Goal: Task Accomplishment & Management: Complete application form

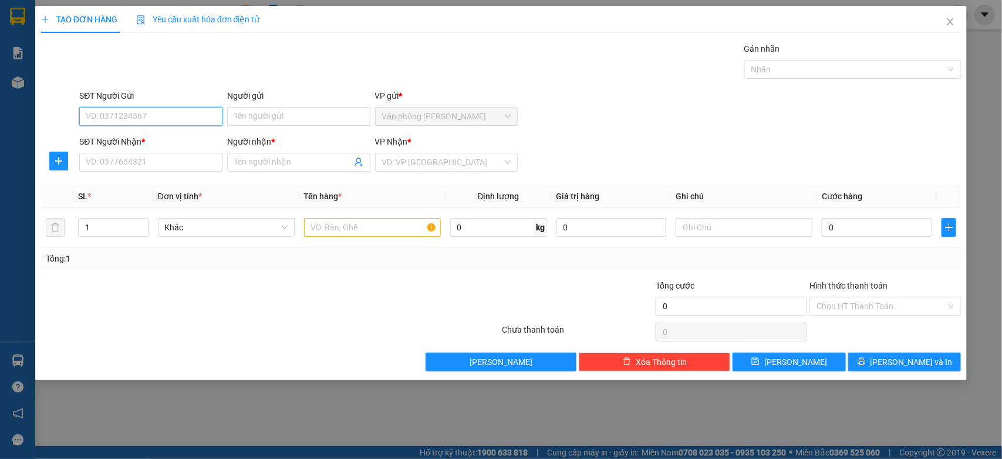
paste input "931414386"
type input "0931414386"
click at [157, 139] on div "0931414386 - Thành" at bounding box center [150, 140] width 129 height 13
type input "Thành"
type input "0931414386"
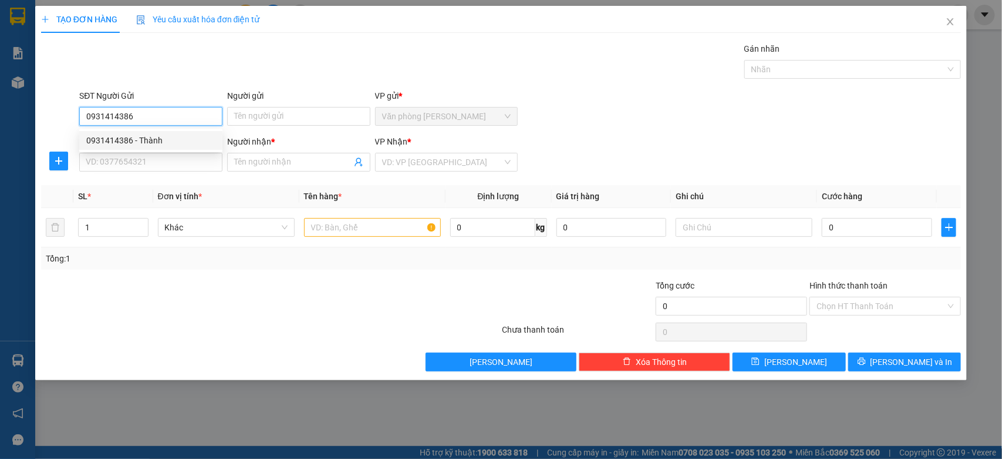
type input "Thành"
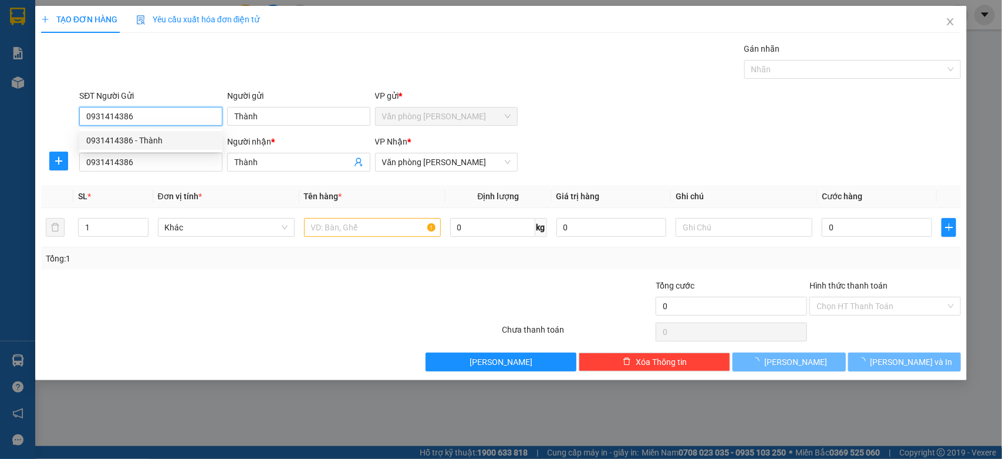
type input "80.000"
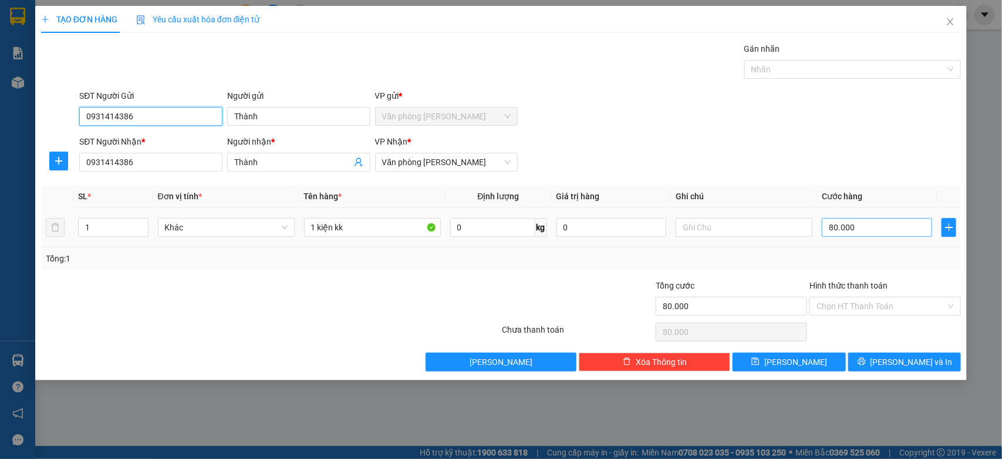
type input "0931414386"
click at [860, 228] on input "80.000" at bounding box center [877, 227] width 110 height 19
type input "0"
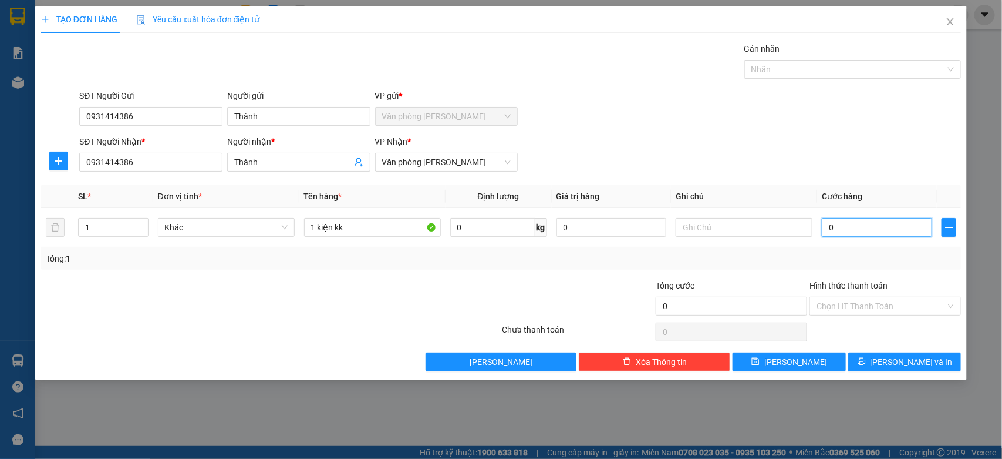
type input "0"
type input "3"
type input "03"
type input "30"
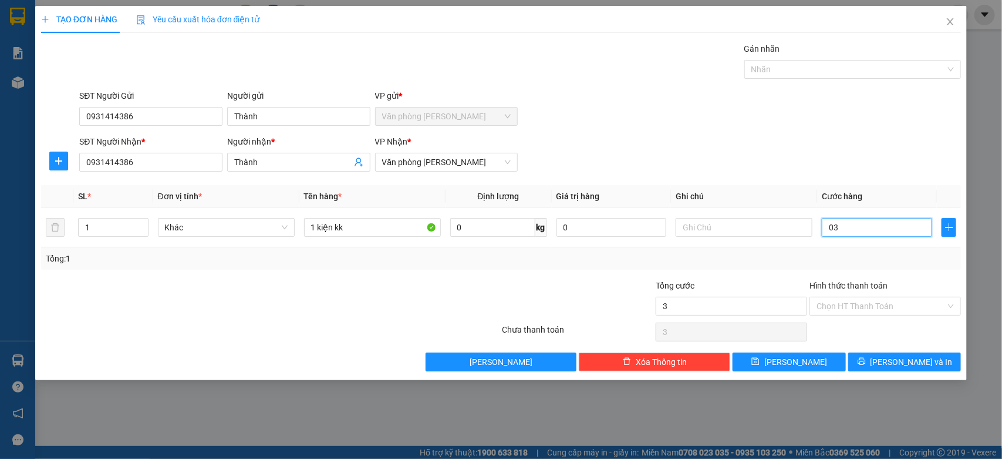
type input "30"
type input "030"
type input "300"
type input "03.000"
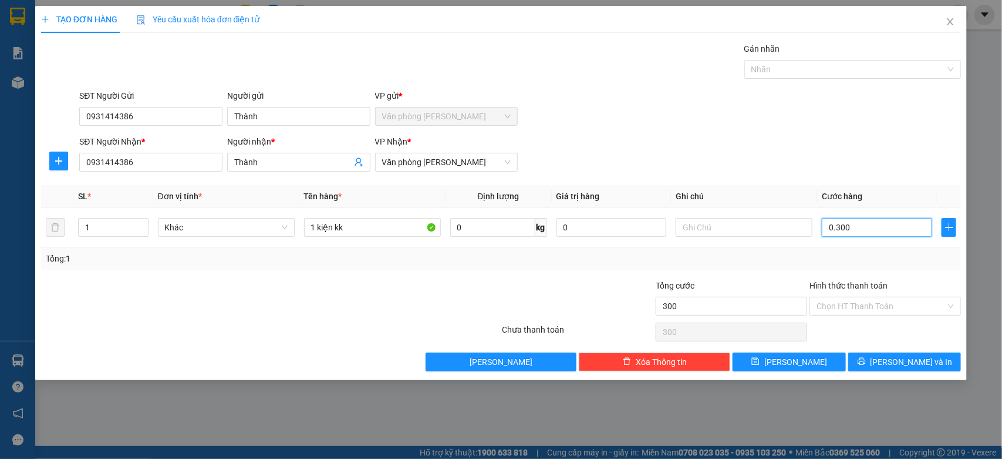
type input "3.000"
type input "300"
type input "0"
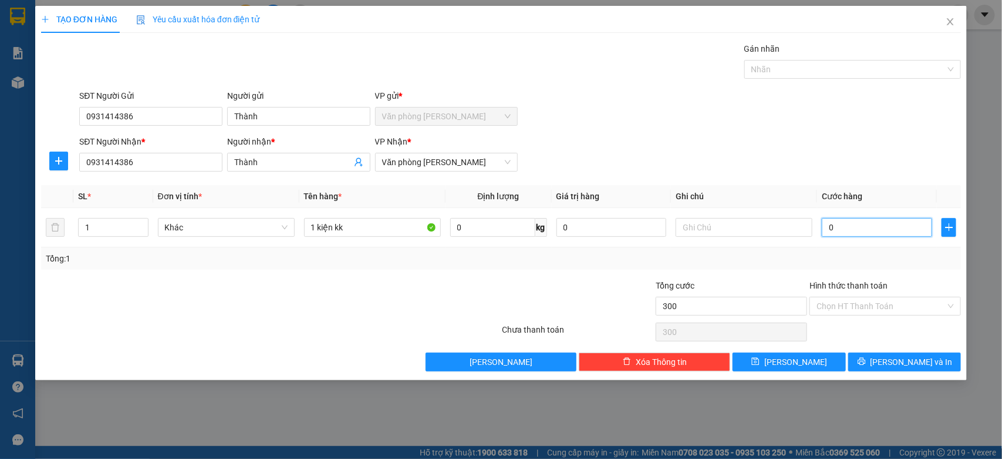
type input "0"
type input "30"
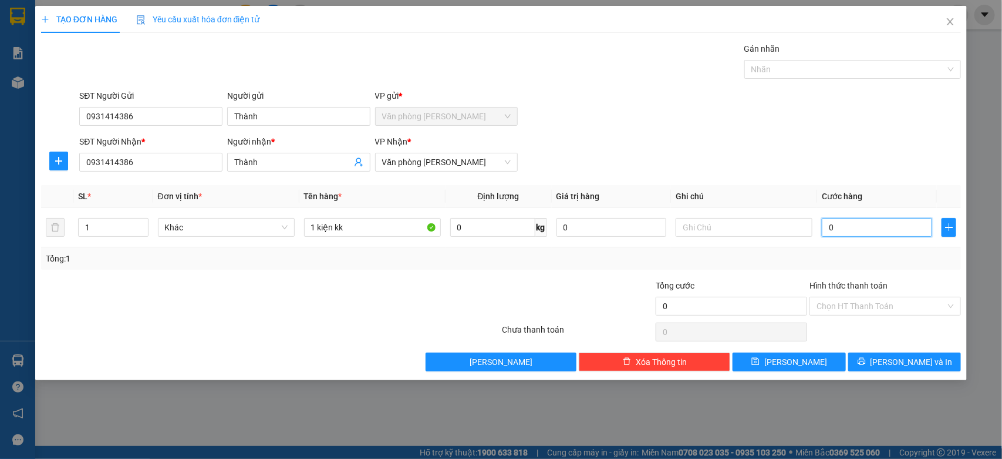
type input "30"
type input "300"
type input "3.000"
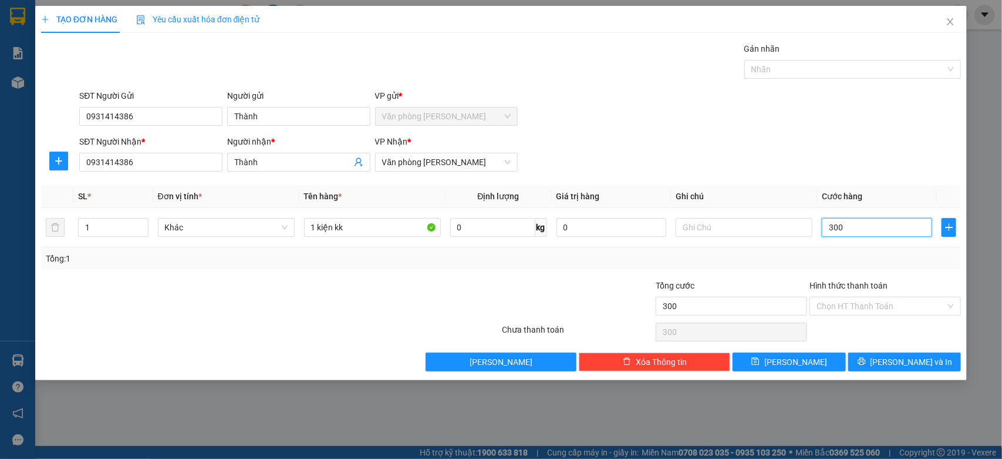
type input "3.000"
type input "30.000"
type input "300.000"
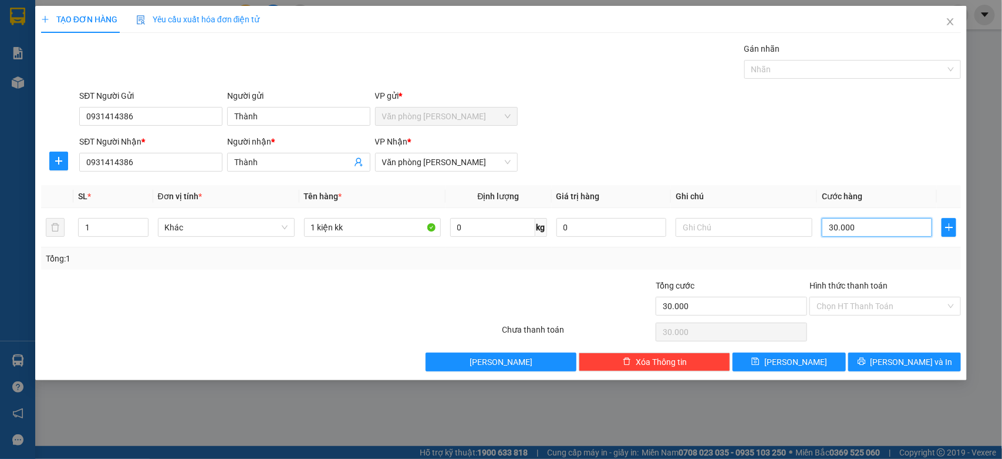
type input "300.000"
click at [844, 297] on div "Chọn HT Thanh Toán" at bounding box center [885, 306] width 151 height 19
type input "300.000"
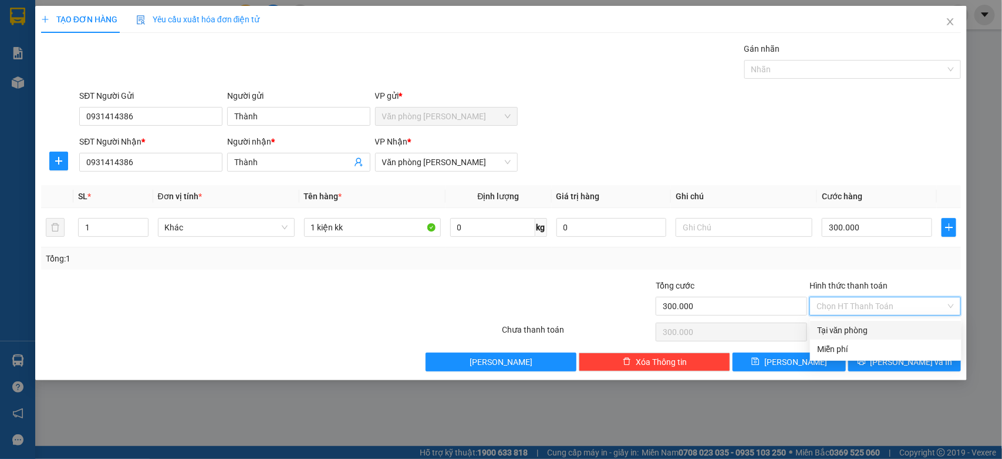
click at [847, 303] on input "Hình thức thanh toán" at bounding box center [881, 306] width 129 height 18
click at [847, 326] on div "Tại văn phòng" at bounding box center [885, 330] width 137 height 13
type input "0"
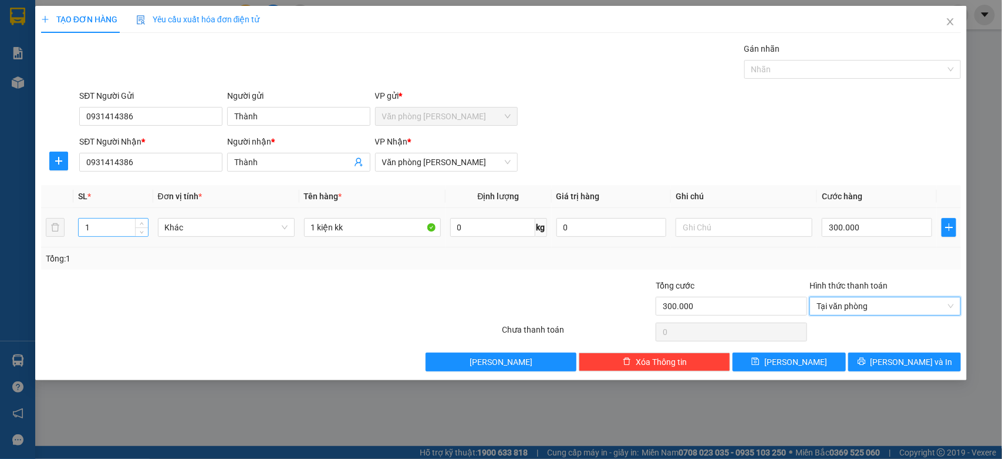
click at [92, 230] on input "1" at bounding box center [113, 227] width 69 height 18
type input "3"
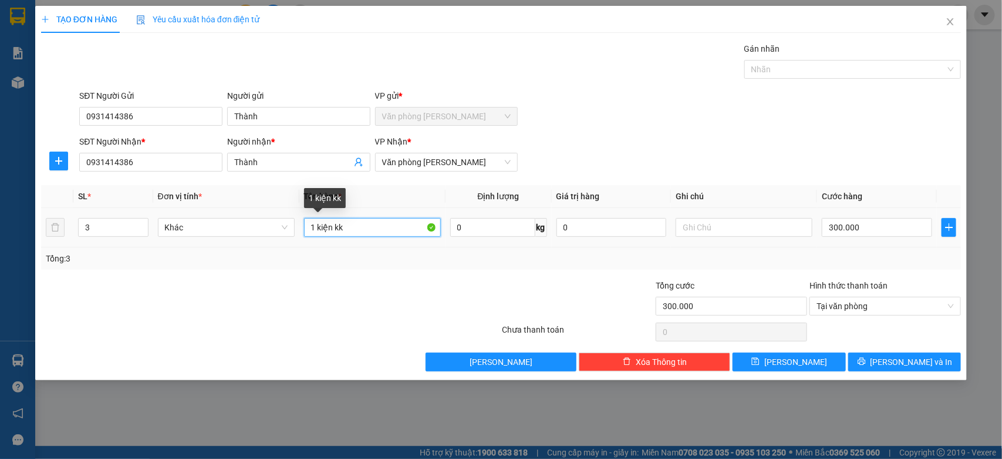
click at [313, 232] on input "1 kiện kk" at bounding box center [372, 227] width 137 height 19
type input "3 kiện kk"
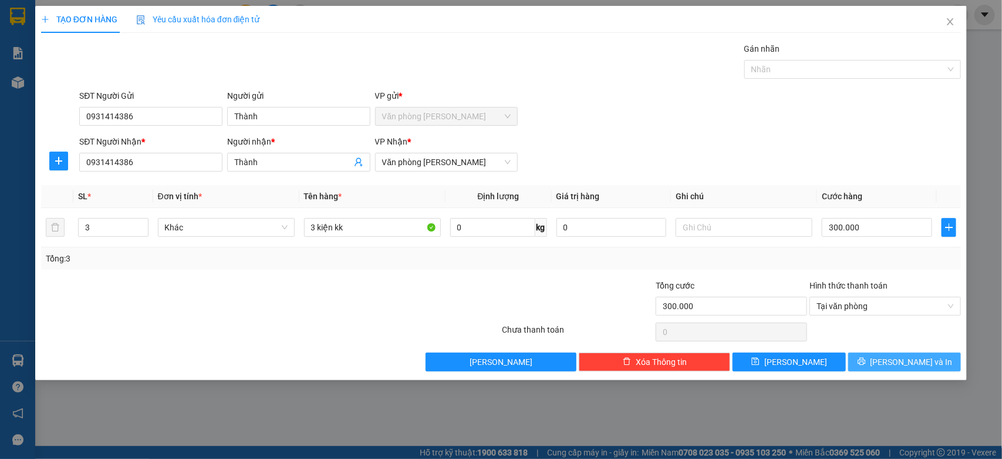
click at [916, 363] on span "[PERSON_NAME] và In" at bounding box center [912, 361] width 82 height 13
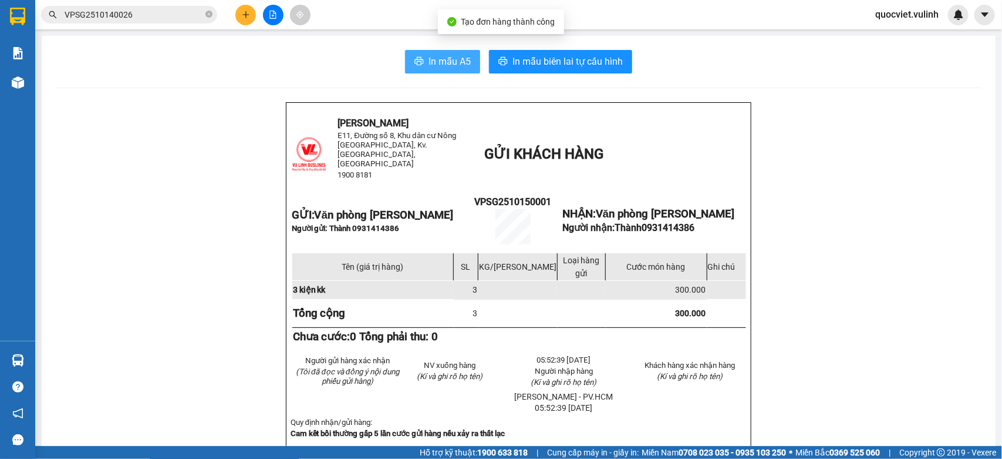
click at [429, 62] on span "In mẫu A5" at bounding box center [450, 61] width 42 height 15
drag, startPoint x: 506, startPoint y: 63, endPoint x: 425, endPoint y: 57, distance: 81.8
click at [429, 57] on span "In mẫu A5" at bounding box center [450, 61] width 42 height 15
click at [417, 51] on button "In mẫu A5" at bounding box center [442, 61] width 75 height 23
